Goal: Task Accomplishment & Management: Complete application form

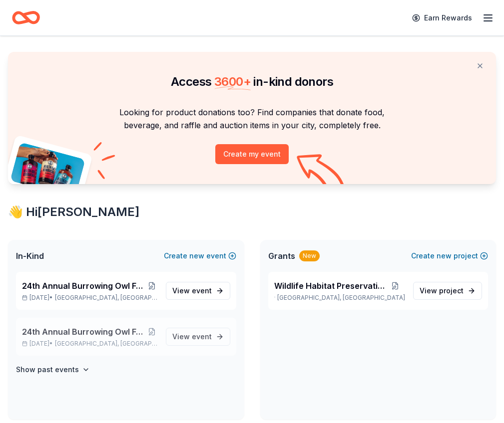
click at [112, 329] on span "24th Annual Burrowing Owl Festival and on-line auction" at bounding box center [84, 332] width 124 height 12
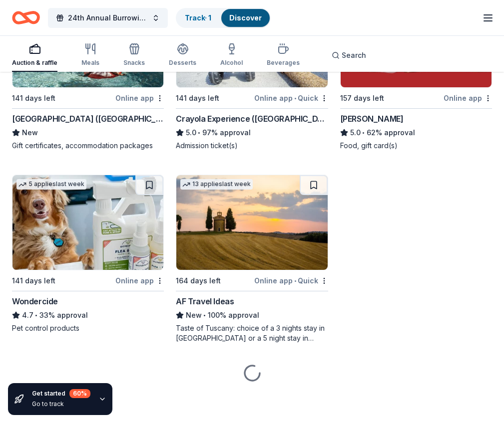
scroll to position [1145, 0]
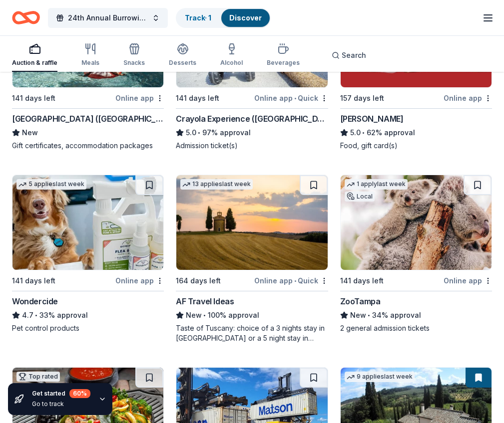
click at [143, 281] on div "Online app" at bounding box center [139, 281] width 48 height 12
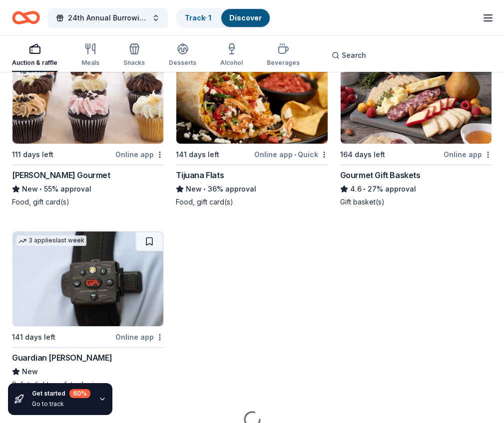
scroll to position [2431, 0]
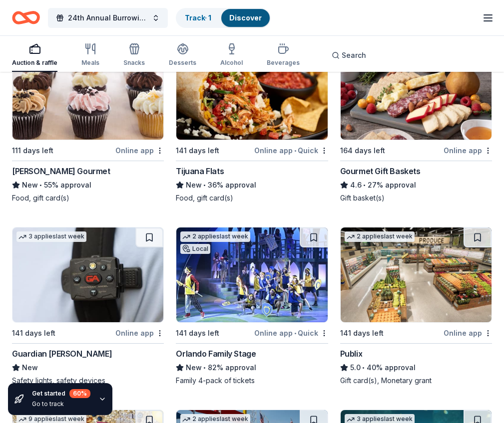
click at [286, 150] on div "Online app • Quick" at bounding box center [291, 150] width 74 height 12
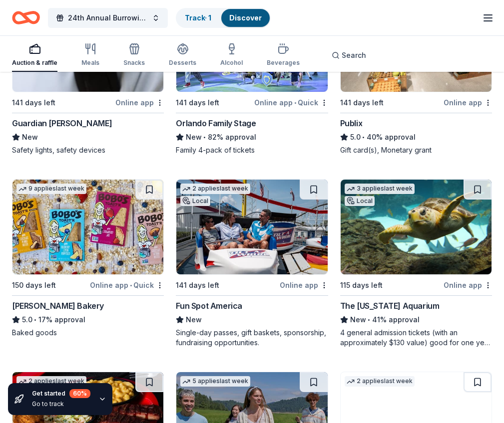
scroll to position [2665, 0]
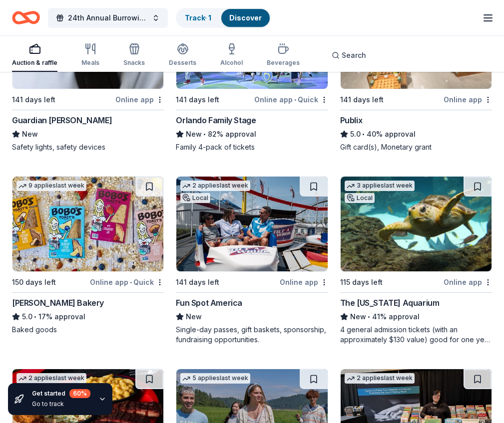
click at [299, 283] on div "Online app" at bounding box center [304, 282] width 48 height 12
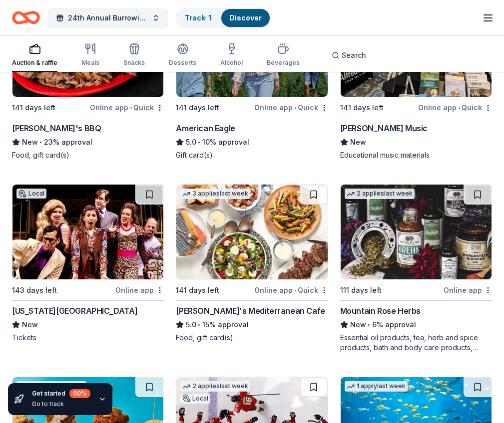
scroll to position [3032, 0]
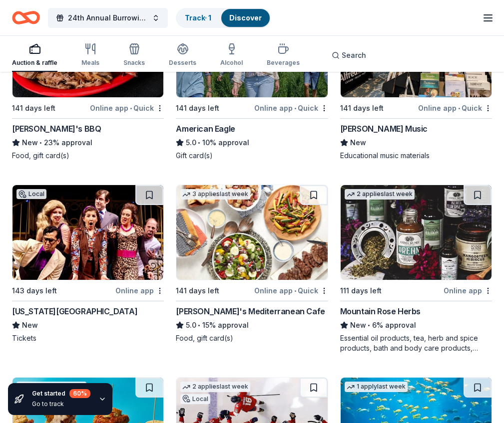
click at [129, 291] on div "Online app" at bounding box center [139, 291] width 48 height 12
click at [289, 292] on div "Online app • Quick" at bounding box center [291, 291] width 74 height 12
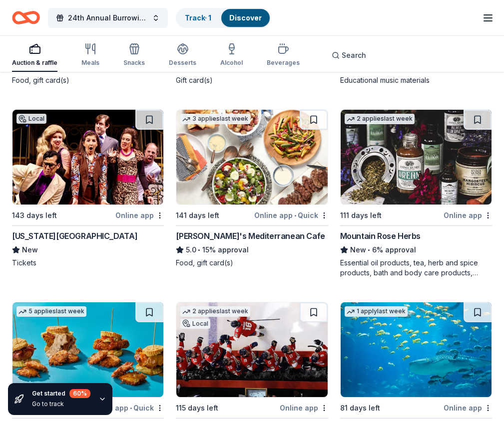
scroll to position [3108, 0]
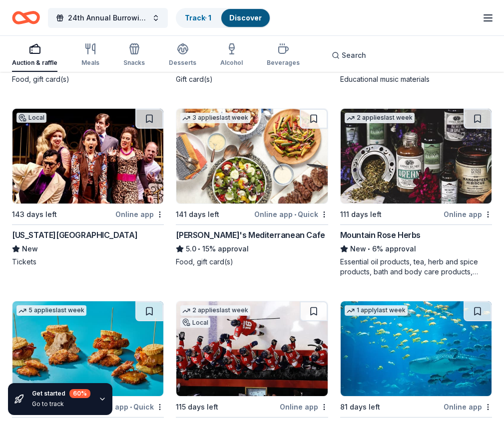
click at [418, 154] on img at bounding box center [415, 156] width 151 height 95
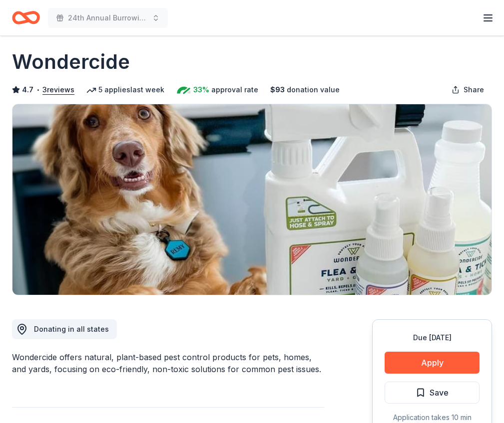
scroll to position [10, 0]
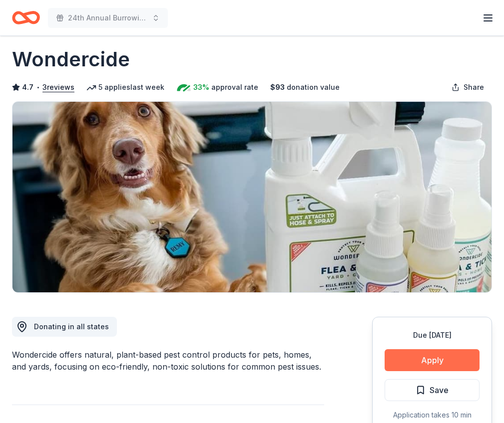
click at [433, 360] on button "Apply" at bounding box center [431, 360] width 95 height 22
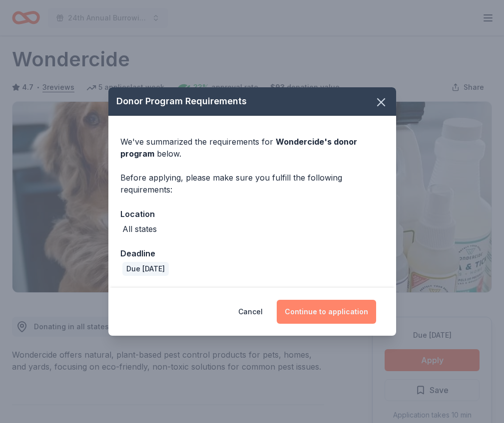
click at [326, 317] on button "Continue to application" at bounding box center [326, 312] width 99 height 24
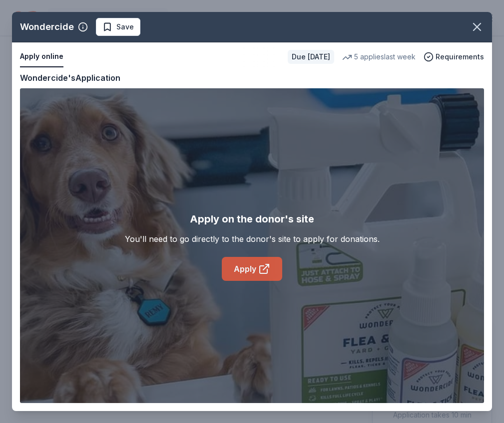
click at [244, 270] on link "Apply" at bounding box center [252, 269] width 60 height 24
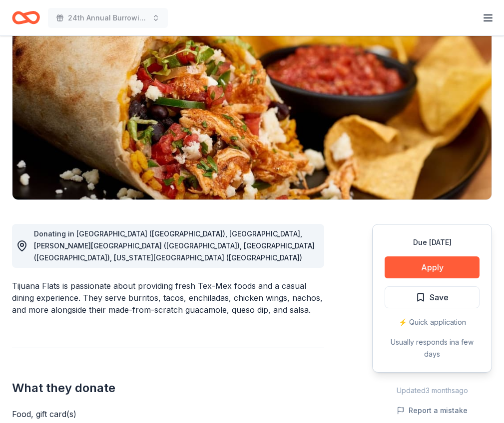
scroll to position [109, 0]
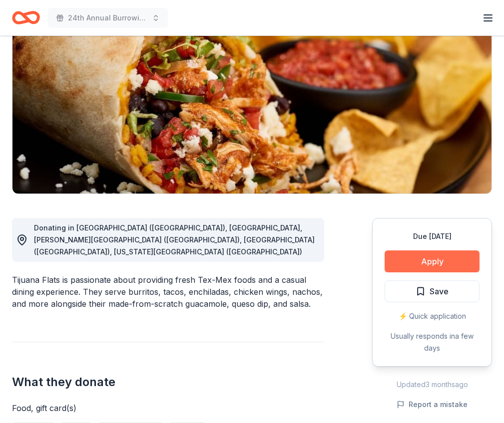
click at [429, 260] on button "Apply" at bounding box center [431, 262] width 95 height 22
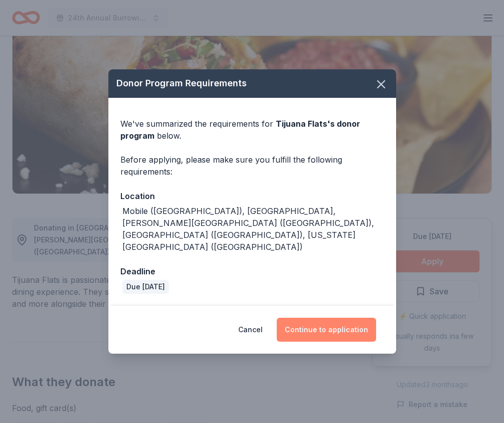
click at [333, 319] on button "Continue to application" at bounding box center [326, 330] width 99 height 24
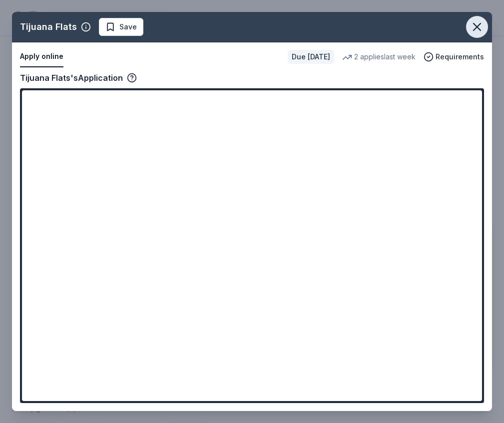
click at [477, 25] on icon "button" at bounding box center [477, 27] width 14 height 14
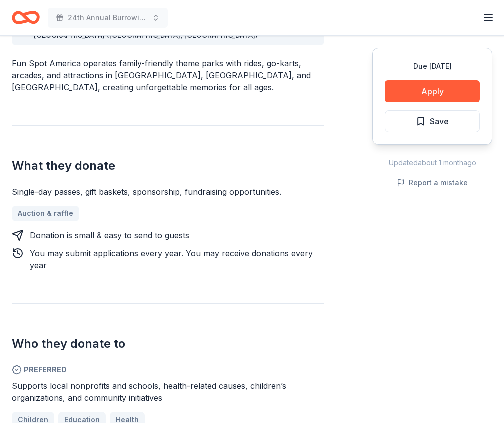
scroll to position [311, 0]
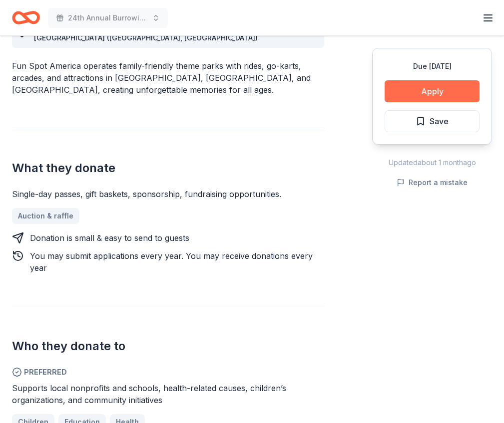
click at [432, 93] on button "Apply" at bounding box center [431, 91] width 95 height 22
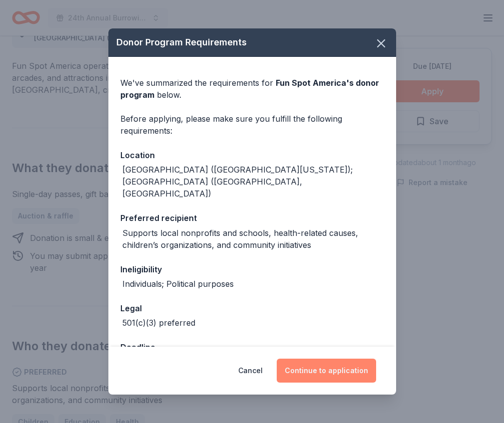
click at [331, 370] on button "Continue to application" at bounding box center [326, 371] width 99 height 24
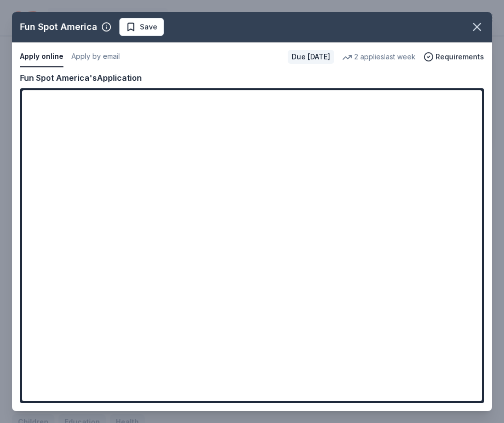
drag, startPoint x: 479, startPoint y: 26, endPoint x: 462, endPoint y: 29, distance: 16.7
click at [478, 26] on icon "button" at bounding box center [477, 27] width 14 height 14
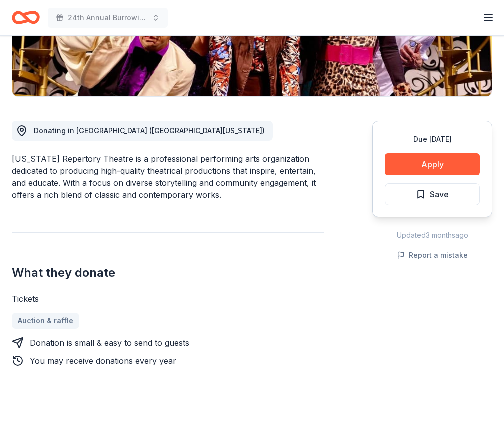
scroll to position [210, 0]
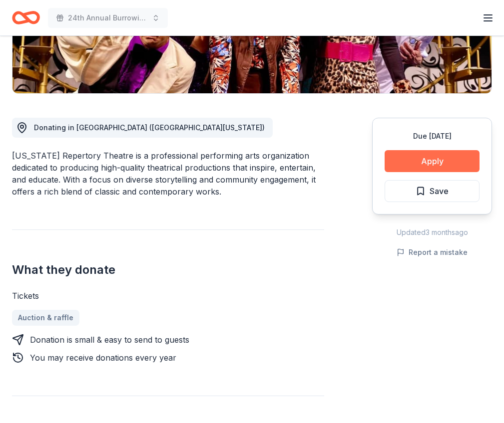
click at [434, 163] on button "Apply" at bounding box center [431, 161] width 95 height 22
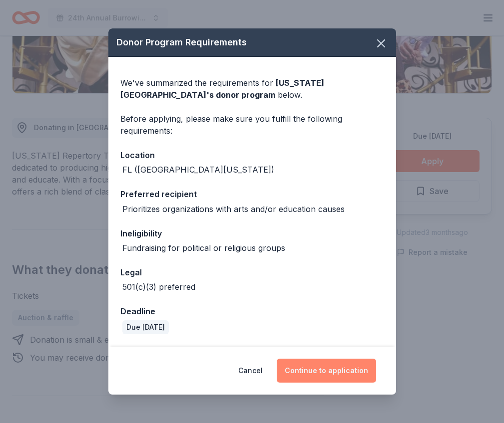
click at [333, 372] on button "Continue to application" at bounding box center [326, 371] width 99 height 24
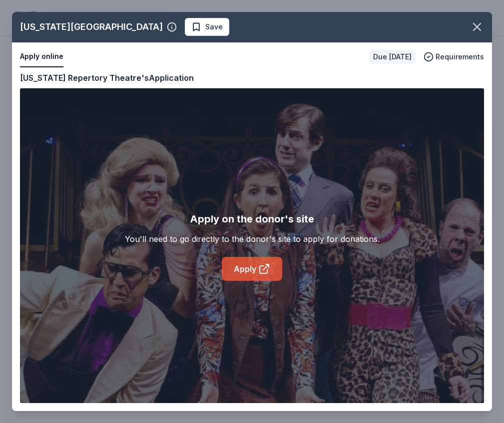
click at [248, 268] on link "Apply" at bounding box center [252, 269] width 60 height 24
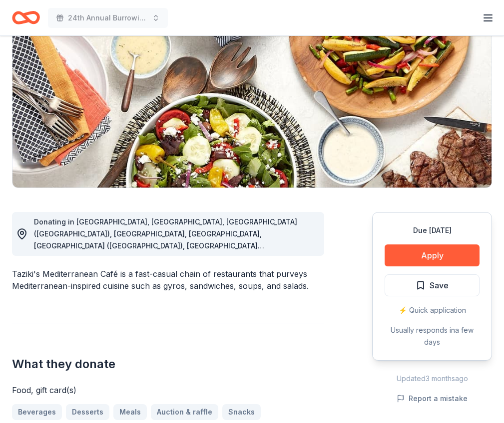
scroll to position [118, 0]
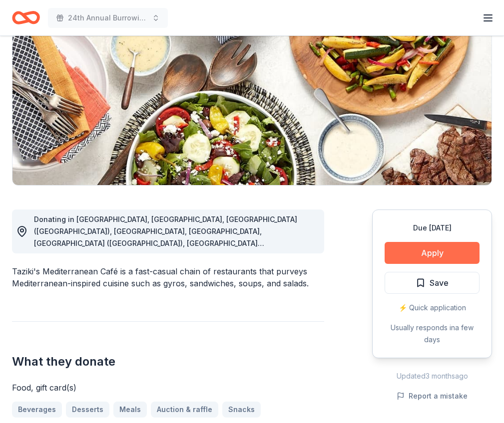
click at [438, 253] on button "Apply" at bounding box center [431, 253] width 95 height 22
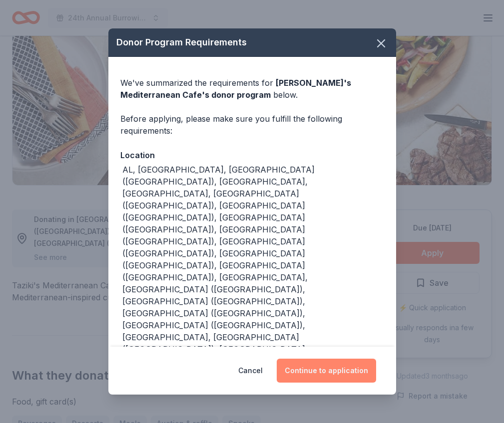
click at [346, 359] on button "Continue to application" at bounding box center [326, 371] width 99 height 24
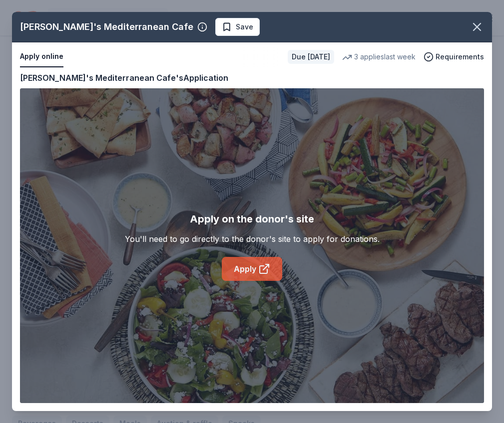
click at [248, 272] on link "Apply" at bounding box center [252, 269] width 60 height 24
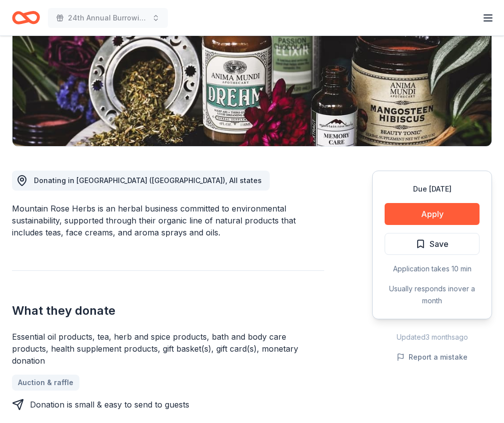
scroll to position [157, 0]
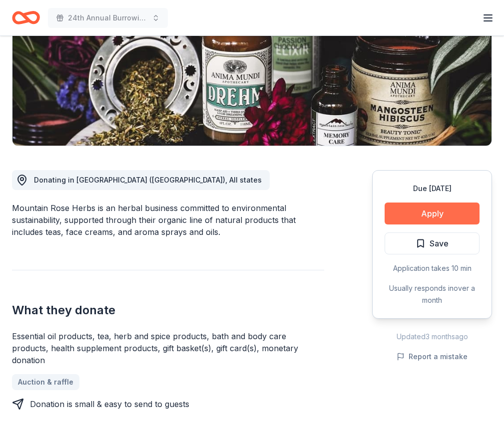
click at [437, 211] on button "Apply" at bounding box center [431, 214] width 95 height 22
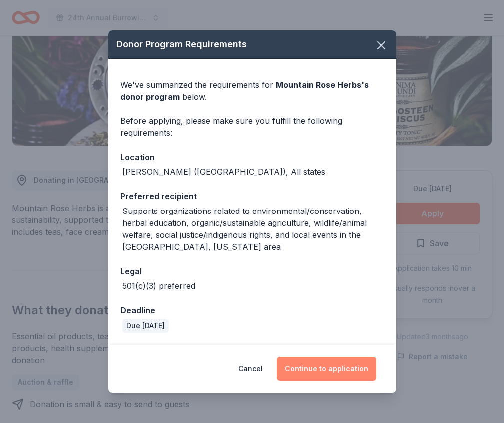
click at [338, 372] on button "Continue to application" at bounding box center [326, 369] width 99 height 24
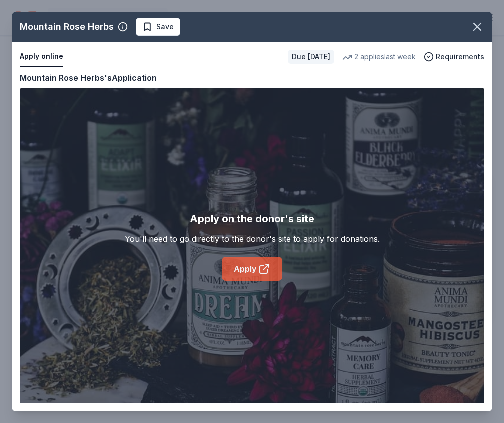
click at [240, 270] on link "Apply" at bounding box center [252, 269] width 60 height 24
